Goal: Task Accomplishment & Management: Use online tool/utility

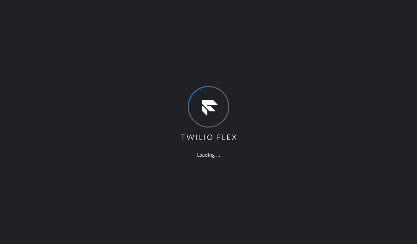
click at [261, 196] on div "Loading ..." at bounding box center [208, 122] width 417 height 244
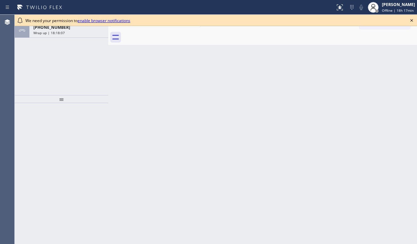
click at [63, 38] on div "ALL TASKS ALL TASKS ACTIVE TASKS TASKS IN WRAP UP +15125774449 Wrap up | 18:18:…" at bounding box center [62, 55] width 94 height 80
click at [63, 35] on div "+15125774449 Wrap up | 18:18:07" at bounding box center [67, 30] width 76 height 15
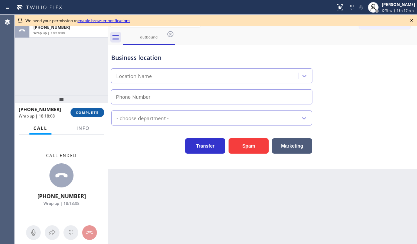
click at [98, 114] on span "COMPLETE" at bounding box center [87, 112] width 23 height 5
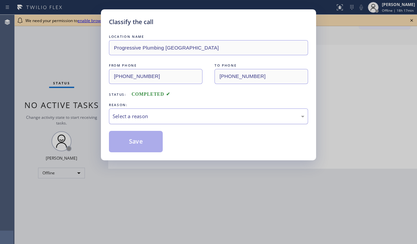
click at [136, 113] on div "Select a reason" at bounding box center [209, 116] width 192 height 8
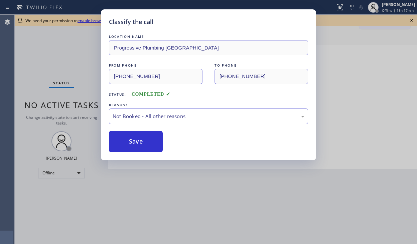
click at [129, 140] on button "Save" at bounding box center [136, 141] width 54 height 21
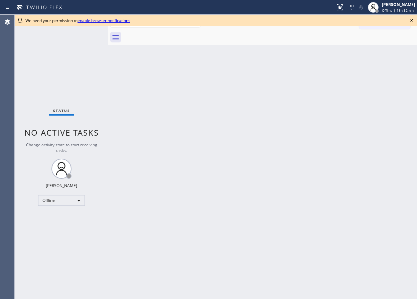
drag, startPoint x: 266, startPoint y: 88, endPoint x: 339, endPoint y: 28, distance: 94.4
click at [267, 88] on div "Back to Dashboard Change Sender ID Customers Technicians Select a contact Outbo…" at bounding box center [262, 157] width 309 height 285
click at [412, 19] on icon at bounding box center [412, 20] width 8 height 8
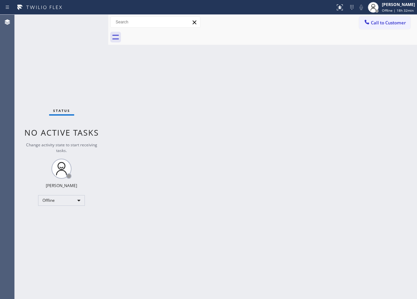
click at [364, 88] on div "Back to Dashboard Change Sender ID Customers Technicians Select a contact Outbo…" at bounding box center [262, 157] width 309 height 285
drag, startPoint x: 143, startPoint y: 298, endPoint x: 142, endPoint y: 304, distance: 6.5
click at [142, 244] on html "Status report No issues detected If you experience an issue, please download th…" at bounding box center [208, 149] width 417 height 299
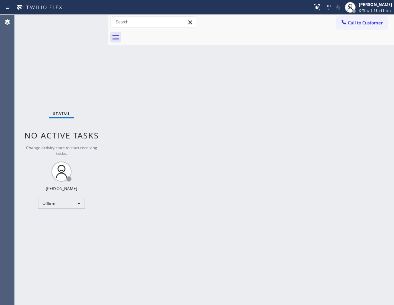
drag, startPoint x: 182, startPoint y: 115, endPoint x: 164, endPoint y: 5, distance: 111.6
click at [182, 111] on div "Back to Dashboard Change Sender ID Customers Technicians Select a contact Outbo…" at bounding box center [251, 160] width 286 height 290
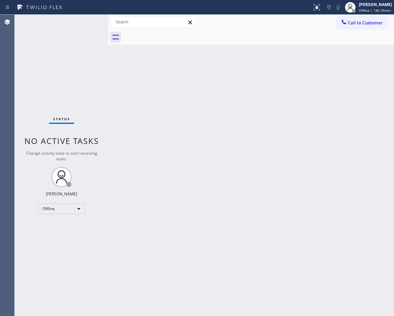
click at [269, 160] on div "Back to Dashboard Change Sender ID Customers Technicians Select a contact Outbo…" at bounding box center [251, 166] width 286 height 302
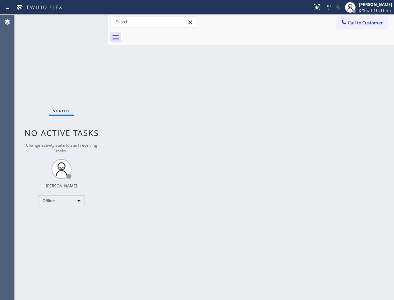
drag, startPoint x: 311, startPoint y: 95, endPoint x: 326, endPoint y: 69, distance: 29.2
click at [312, 94] on div "Back to Dashboard Change Sender ID Customers Technicians Select a contact Outbo…" at bounding box center [251, 158] width 286 height 286
click at [29, 53] on div "Status No active tasks Change activity state to start receiving tasks. JENIZA A…" at bounding box center [62, 158] width 94 height 286
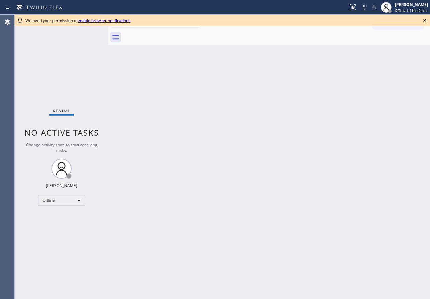
click at [71, 58] on div "Status No active tasks Change activity state to start receiving tasks. JENIZA A…" at bounding box center [62, 157] width 94 height 285
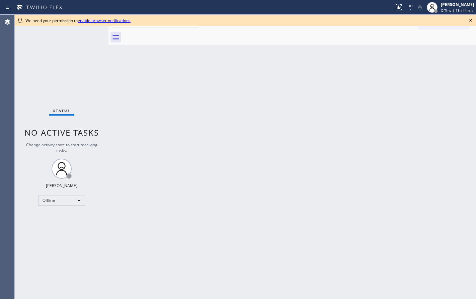
click at [285, 164] on div "Back to Dashboard Change Sender ID Customers Technicians Select a contact Outbo…" at bounding box center [291, 157] width 367 height 285
click at [285, 159] on div "Back to Dashboard Change Sender ID Customers Technicians Select a contact Outbo…" at bounding box center [291, 157] width 367 height 285
click at [163, 124] on div "Back to Dashboard Change Sender ID Customers Technicians Select a contact Outbo…" at bounding box center [291, 157] width 367 height 285
drag, startPoint x: 387, startPoint y: 112, endPoint x: 463, endPoint y: 115, distance: 76.0
click at [285, 113] on div "Back to Dashboard Change Sender ID Customers Technicians Select a contact Outbo…" at bounding box center [291, 157] width 367 height 285
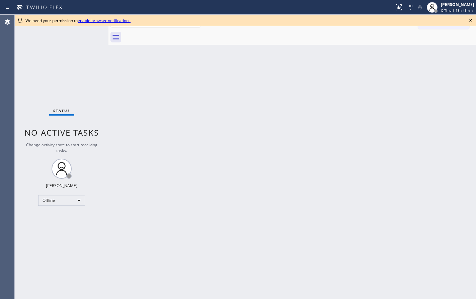
click at [146, 161] on div "Back to Dashboard Change Sender ID Customers Technicians Select a contact Outbo…" at bounding box center [291, 157] width 367 height 285
click at [33, 76] on div "Status No active tasks Change activity state to start receiving tasks. JENIZA A…" at bounding box center [62, 157] width 94 height 285
click at [152, 229] on div "Back to Dashboard Change Sender ID Customers Technicians Select a contact Outbo…" at bounding box center [291, 157] width 367 height 285
click at [285, 77] on div "Back to Dashboard Change Sender ID Customers Technicians Select a contact Outbo…" at bounding box center [291, 157] width 367 height 285
